Goal: Check status: Check status

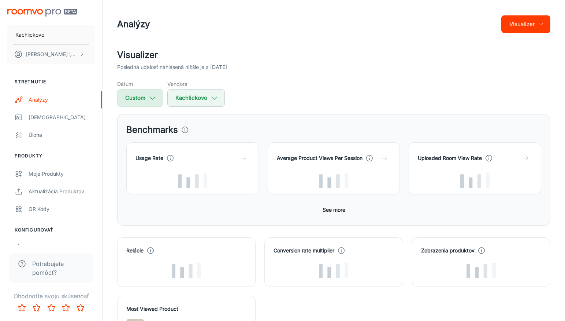
click at [155, 96] on icon "button" at bounding box center [152, 98] width 8 height 8
select select "1"
select select "2025"
select select "6"
select select "2025"
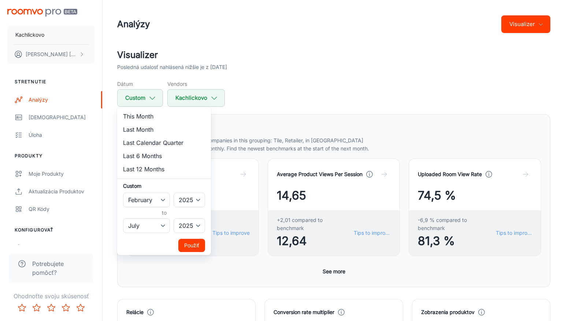
click at [169, 157] on li "Last 6 Months" at bounding box center [164, 155] width 94 height 13
select select "2"
select select "7"
click at [279, 99] on div at bounding box center [282, 160] width 565 height 321
select select "1"
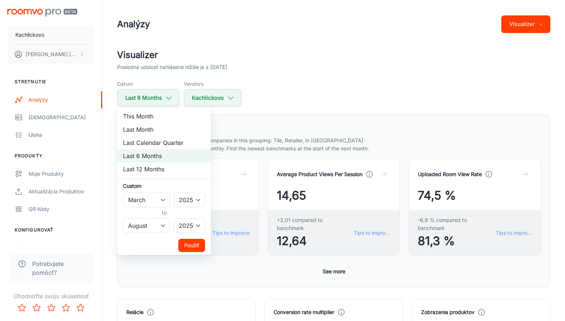
select select "6"
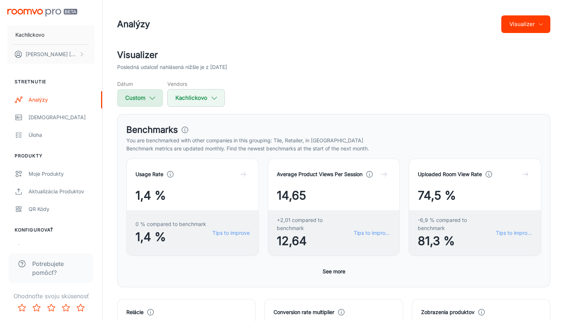
click at [144, 101] on button "Custom" at bounding box center [140, 98] width 46 height 18
select select "1"
select select "2025"
select select "6"
select select "2025"
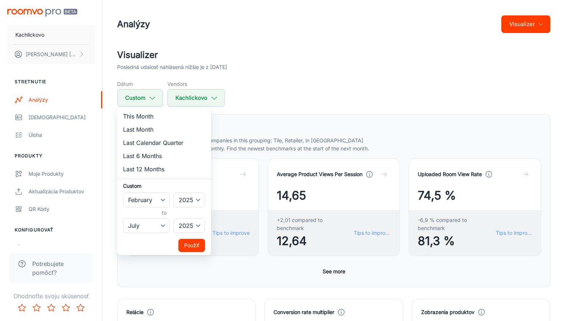
click at [153, 157] on li "Last 6 Months" at bounding box center [164, 155] width 94 height 13
select select "2"
select select "7"
click at [195, 244] on button "Použiť" at bounding box center [191, 245] width 27 height 13
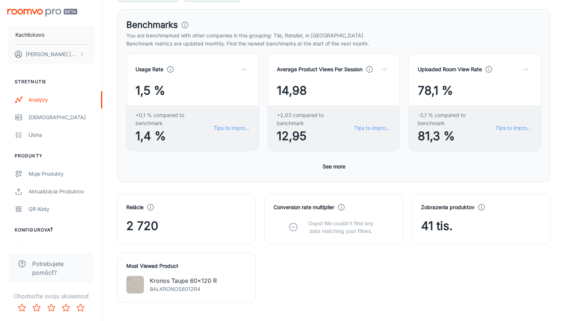
scroll to position [119, 0]
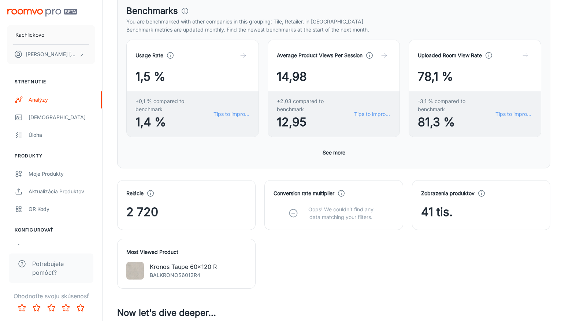
click at [335, 155] on button "See more" at bounding box center [334, 152] width 29 height 13
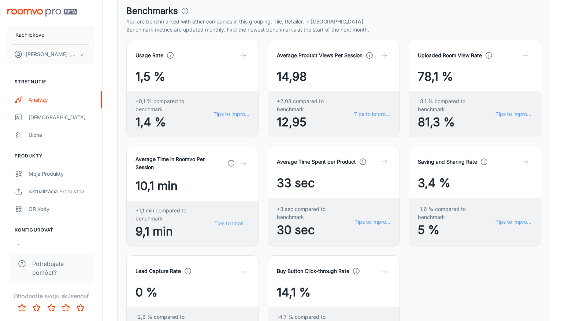
click at [404, 101] on div "Uploaded Room View Rate 78,1 % -3,1 % compared to benchmark 81,3 % Tips to impr…" at bounding box center [470, 84] width 141 height 106
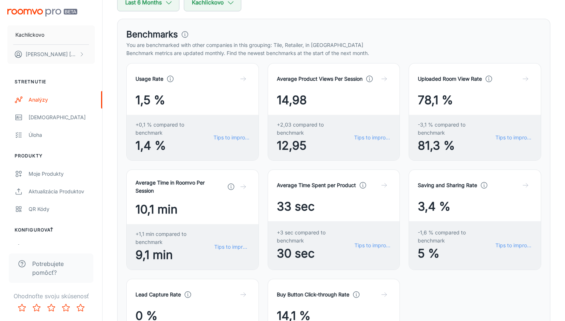
scroll to position [95, 0]
